Goal: Task Accomplishment & Management: Manage account settings

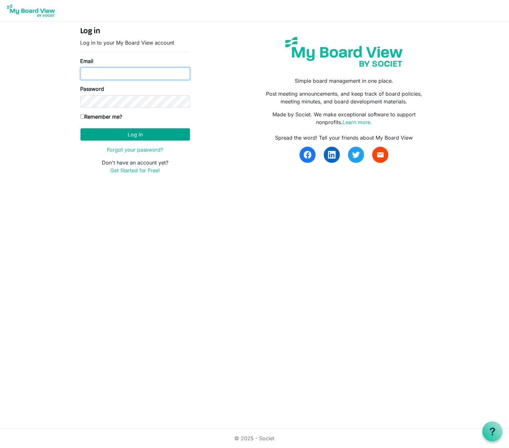
type input "[PERSON_NAME][EMAIL_ADDRESS][DOMAIN_NAME]"
click at [127, 131] on button "Log in" at bounding box center [135, 134] width 110 height 12
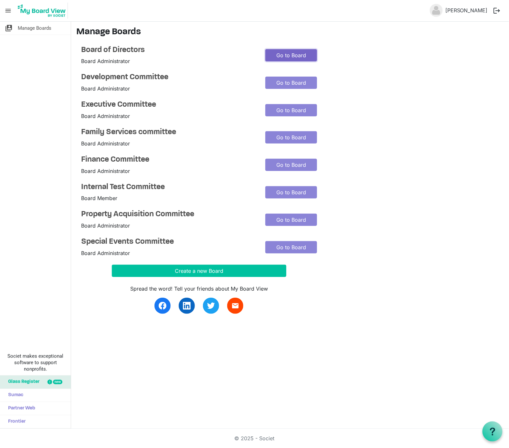
click at [298, 56] on link "Go to Board" at bounding box center [291, 55] width 52 height 12
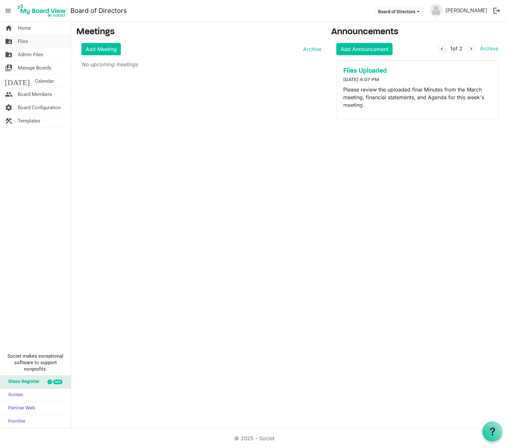
click at [25, 41] on span "Files" at bounding box center [23, 41] width 10 height 13
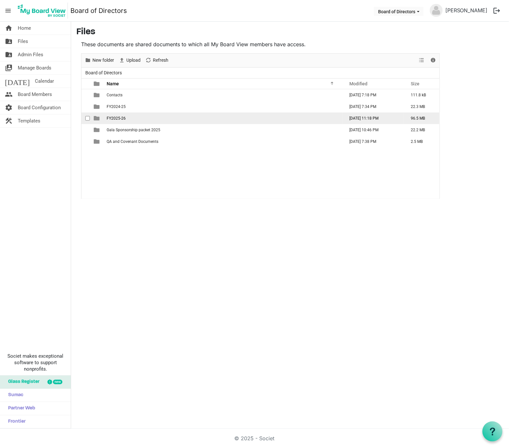
click at [119, 116] on span "FY2025-26" at bounding box center [116, 118] width 19 height 5
click at [120, 119] on span "Board Meeting September" at bounding box center [129, 118] width 45 height 5
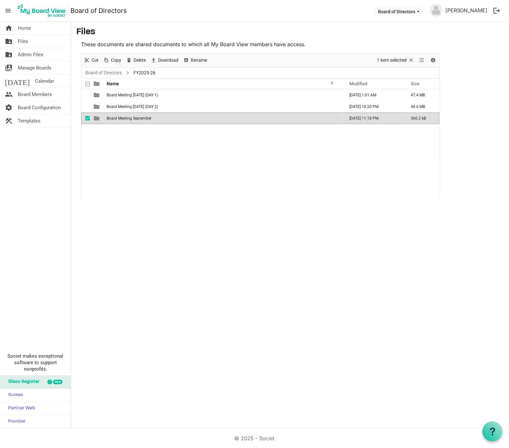
click at [120, 119] on span "Board Meeting September" at bounding box center [129, 118] width 45 height 5
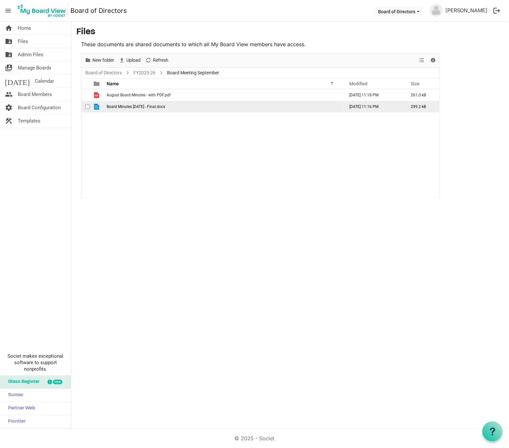
click at [88, 107] on span "checkbox" at bounding box center [87, 106] width 5 height 5
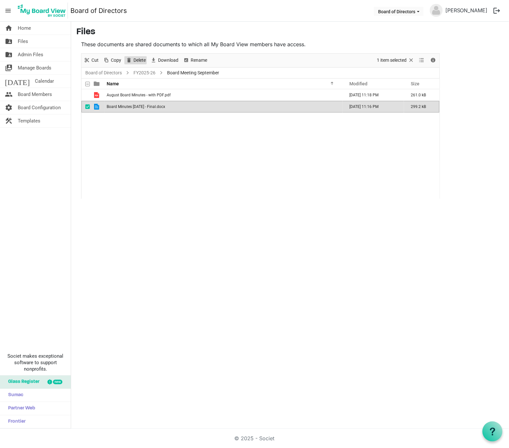
click at [142, 60] on span "Delete" at bounding box center [140, 60] width 14 height 8
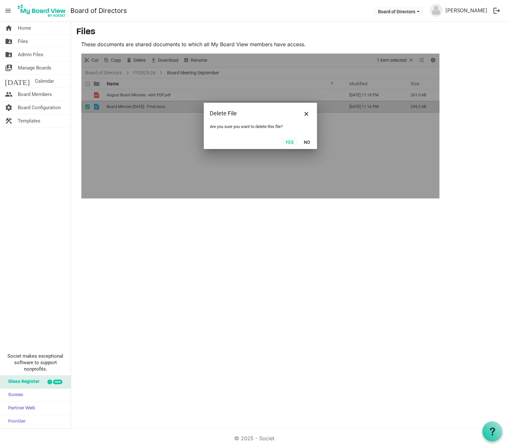
click at [287, 141] on button "Yes" at bounding box center [289, 141] width 16 height 9
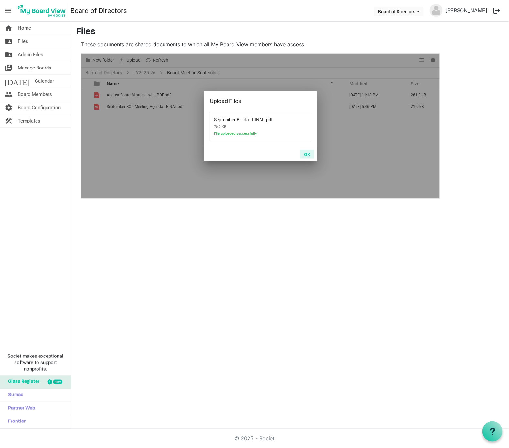
click at [306, 154] on button "OK" at bounding box center [307, 154] width 15 height 9
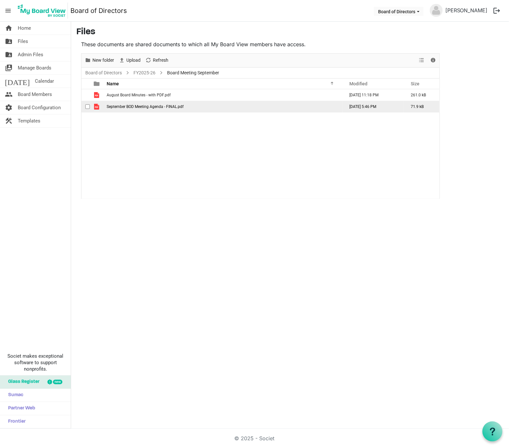
click at [124, 108] on span "September BOD Meeting Agenda - FINAL.pdf" at bounding box center [145, 106] width 77 height 5
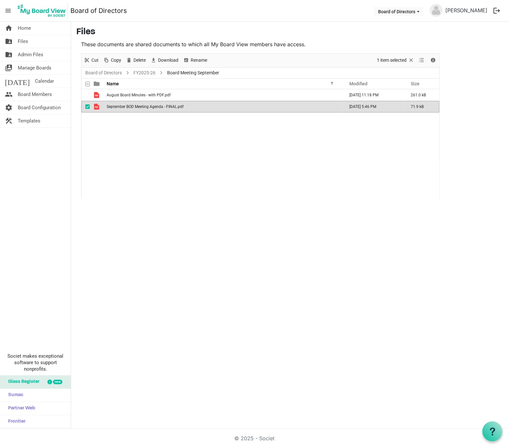
click at [124, 108] on span "September BOD Meeting Agenda - FINAL.pdf" at bounding box center [145, 106] width 77 height 5
click at [141, 59] on span "Delete" at bounding box center [140, 60] width 14 height 8
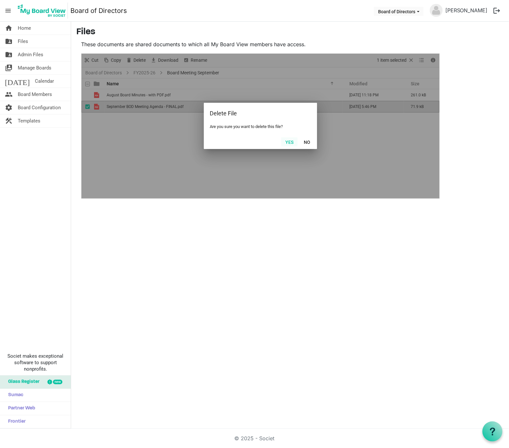
click at [289, 143] on button "Yes" at bounding box center [289, 141] width 16 height 9
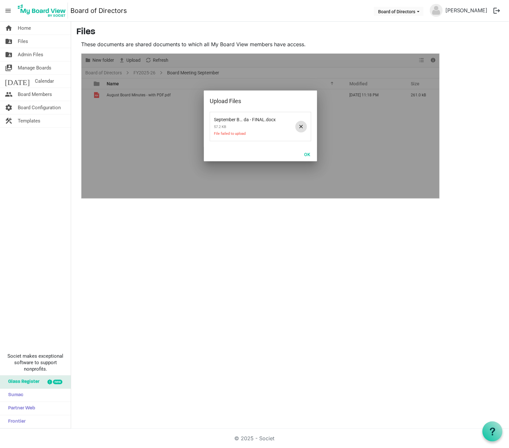
click at [302, 124] on span at bounding box center [301, 127] width 12 height 12
click at [307, 153] on button "OK" at bounding box center [307, 154] width 15 height 9
